Goal: Information Seeking & Learning: Learn about a topic

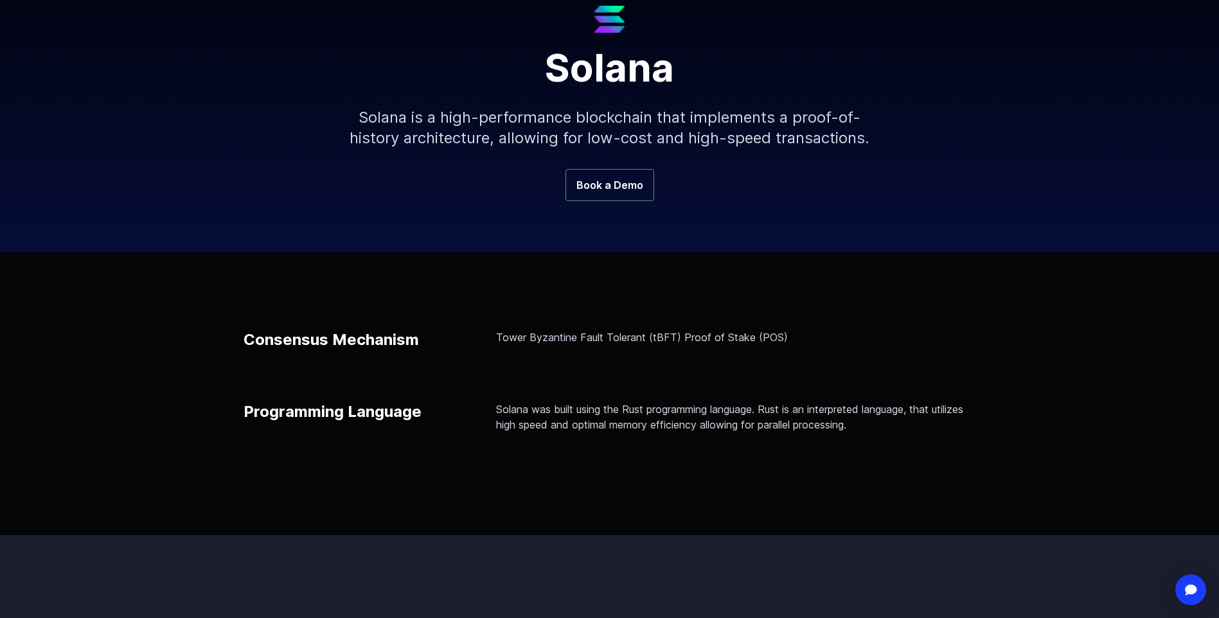
scroll to position [193, 0]
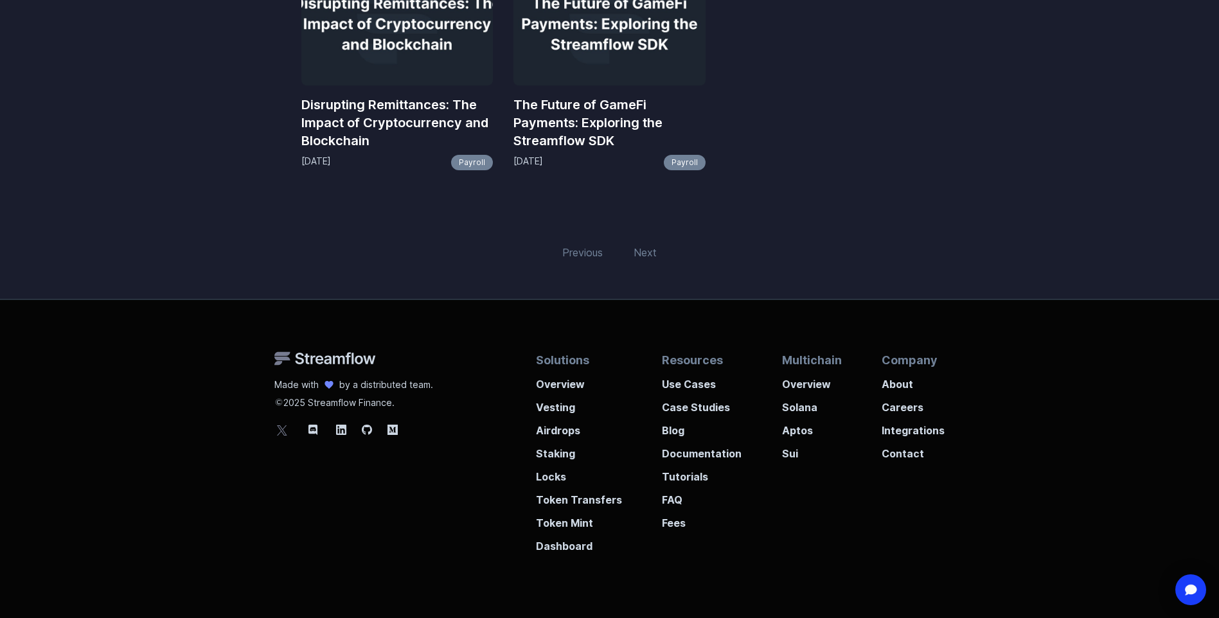
scroll to position [308, 0]
